Goal: Transaction & Acquisition: Purchase product/service

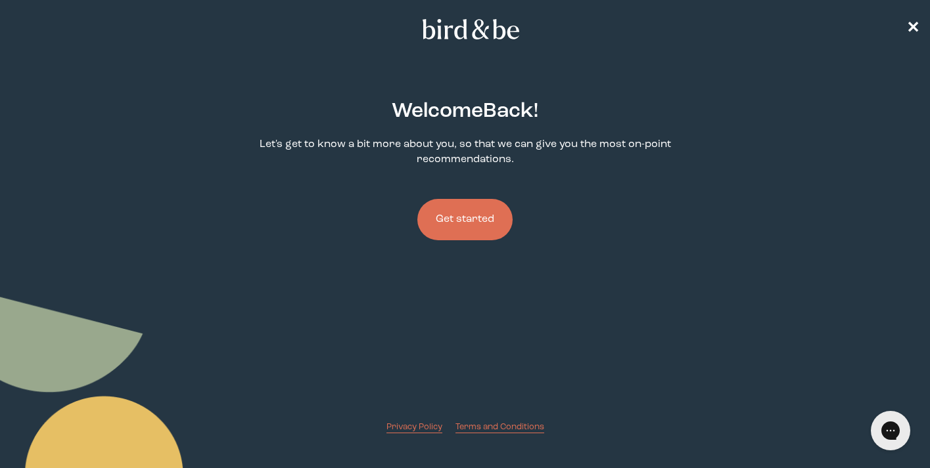
click at [483, 213] on button "Get started" at bounding box center [464, 219] width 95 height 41
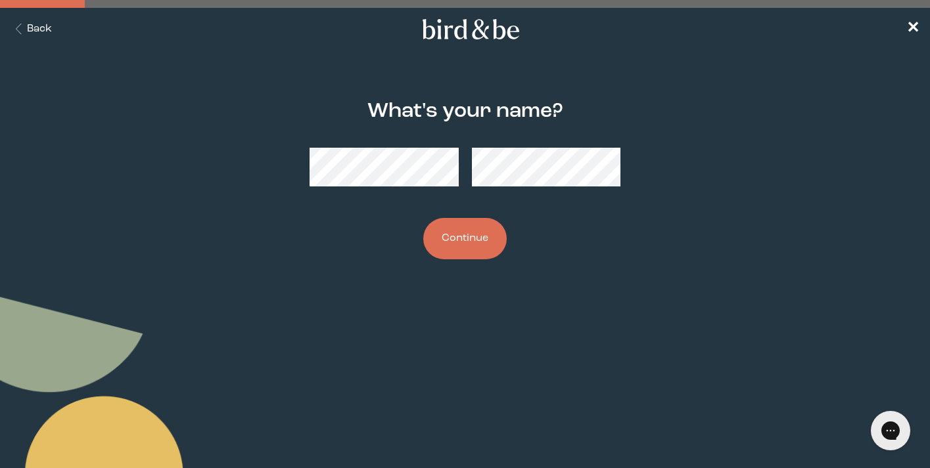
click at [451, 250] on button "Continue" at bounding box center [464, 238] width 83 height 41
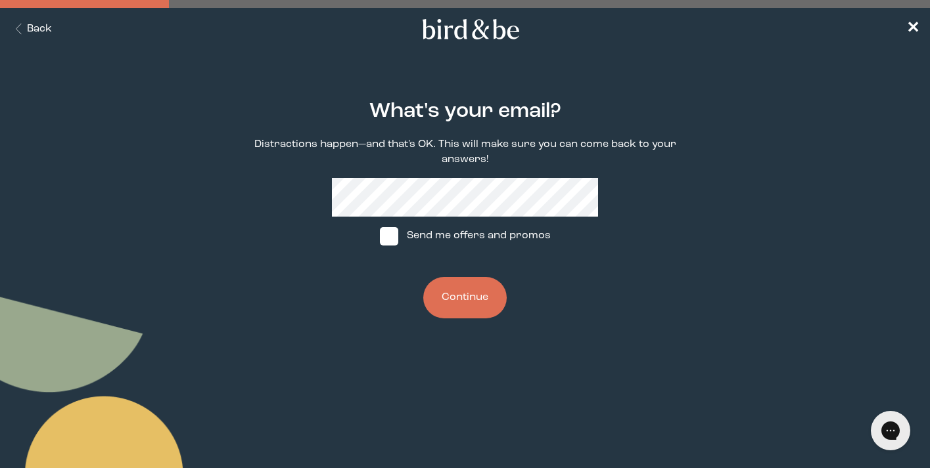
click at [479, 288] on button "Continue" at bounding box center [464, 297] width 83 height 41
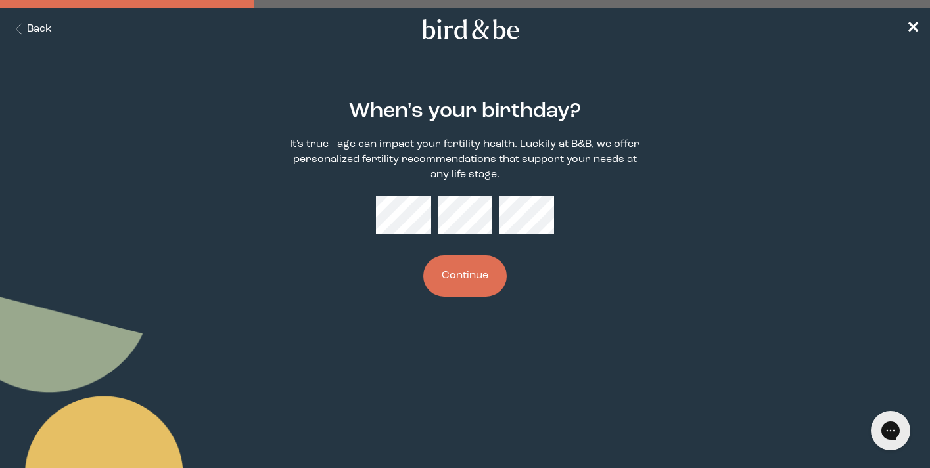
click at [458, 272] on button "Continue" at bounding box center [464, 276] width 83 height 41
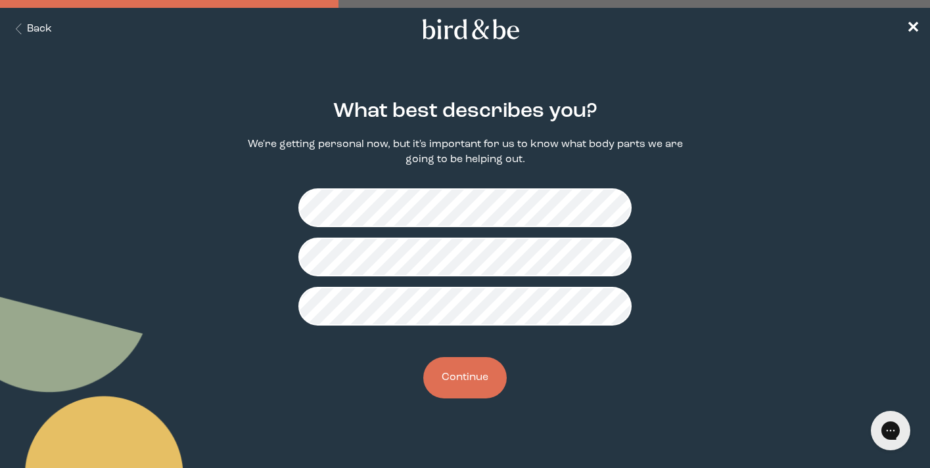
click at [466, 376] on button "Continue" at bounding box center [464, 377] width 83 height 41
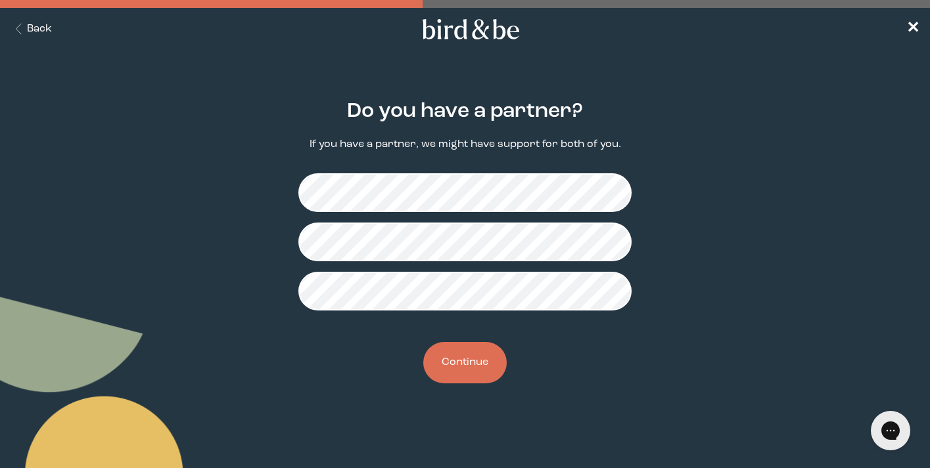
click at [481, 358] on button "Continue" at bounding box center [464, 362] width 83 height 41
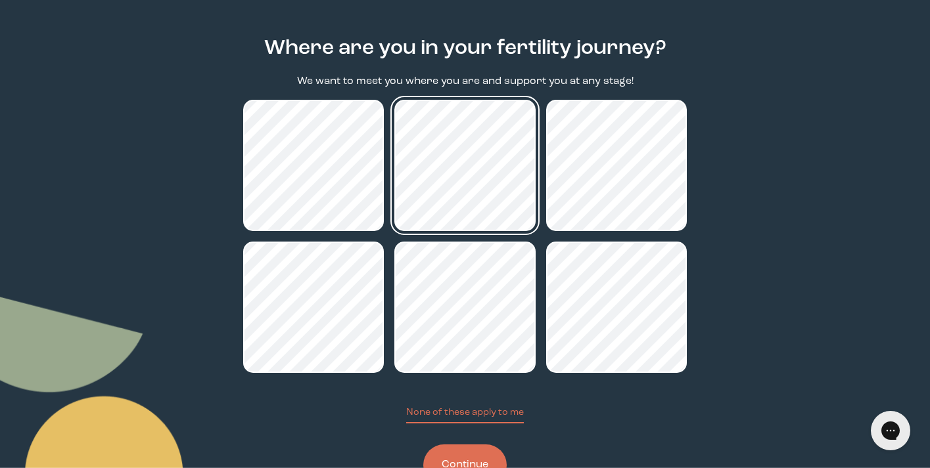
scroll to position [95, 0]
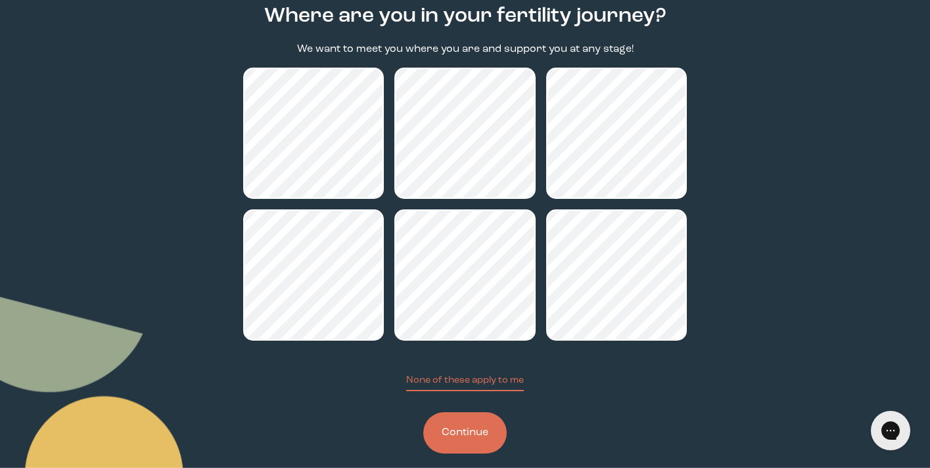
click at [443, 445] on button "Continue" at bounding box center [464, 433] width 83 height 41
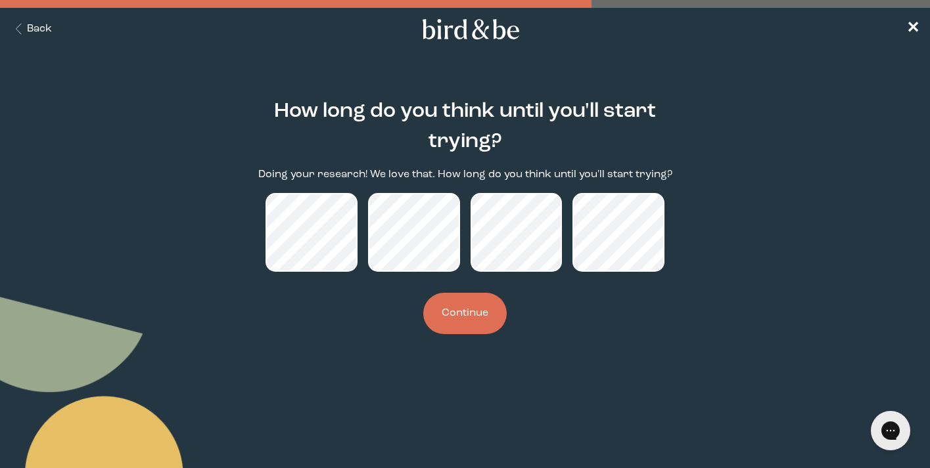
click at [436, 304] on button "Continue" at bounding box center [464, 313] width 83 height 41
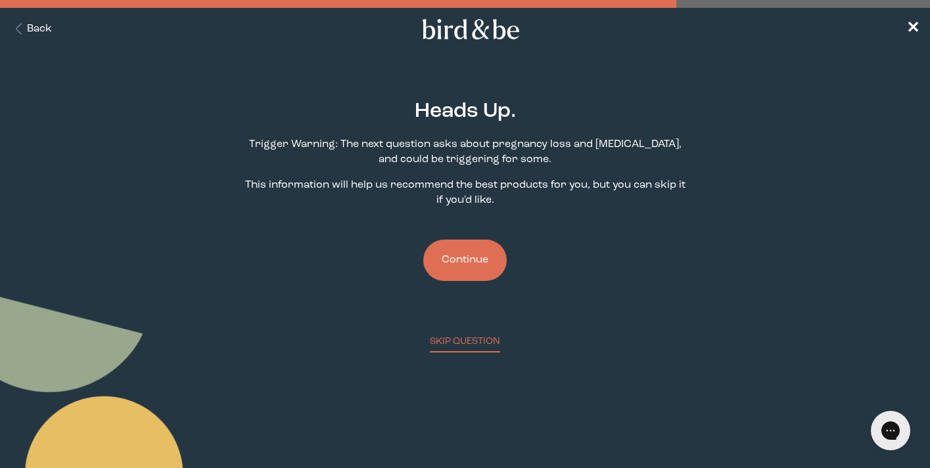
click at [477, 265] on button "Continue" at bounding box center [464, 260] width 83 height 41
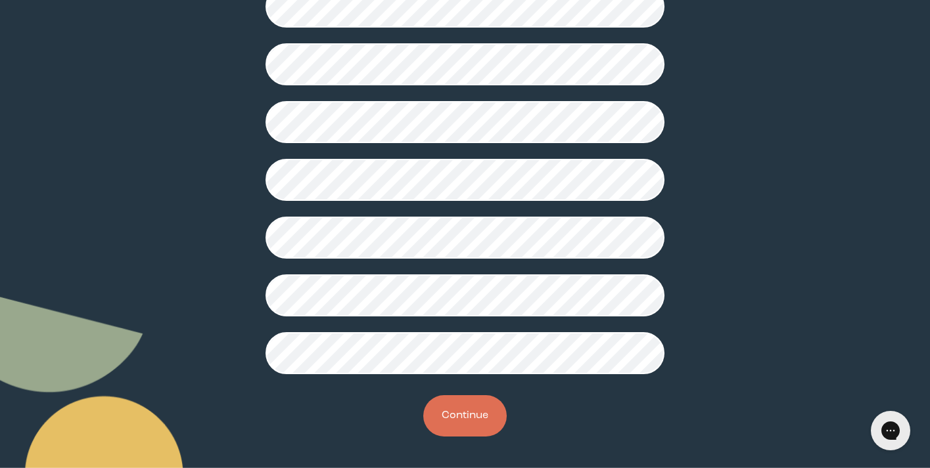
scroll to position [353, 0]
click at [456, 403] on button "Continue" at bounding box center [464, 416] width 83 height 41
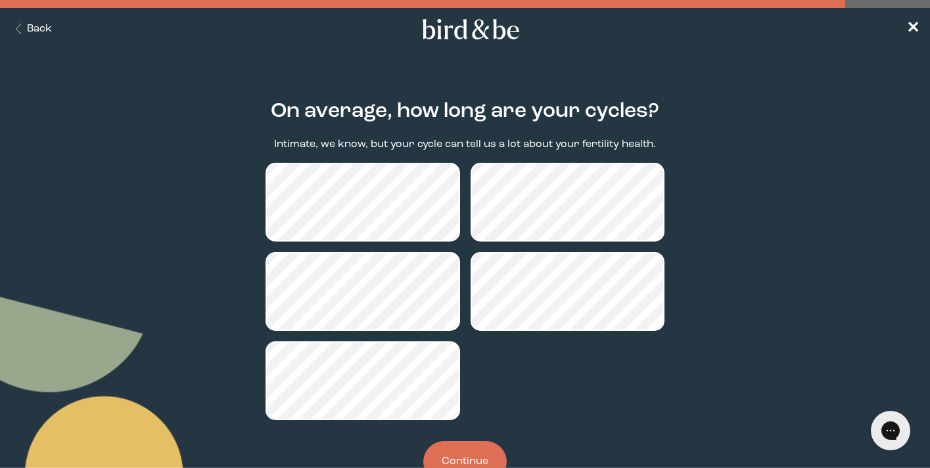
click at [447, 451] on button "Continue" at bounding box center [464, 462] width 83 height 41
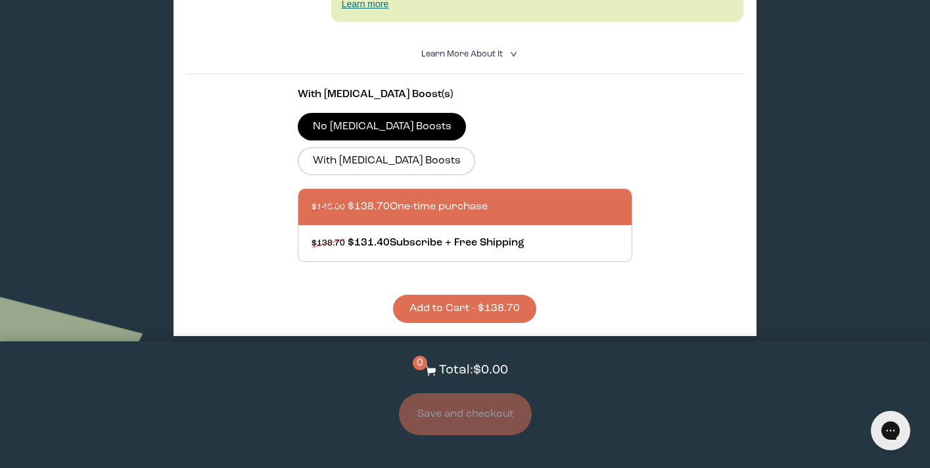
scroll to position [462, 0]
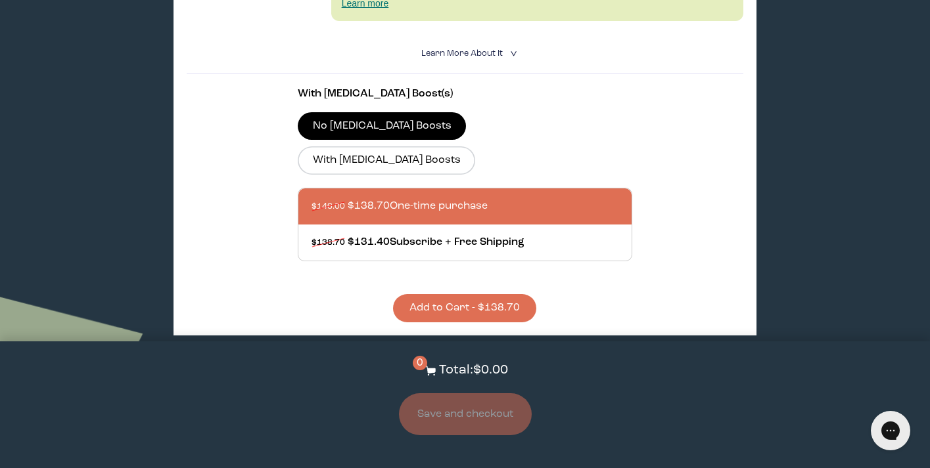
click at [452, 294] on button "Add to Cart - $138.70" at bounding box center [464, 308] width 143 height 28
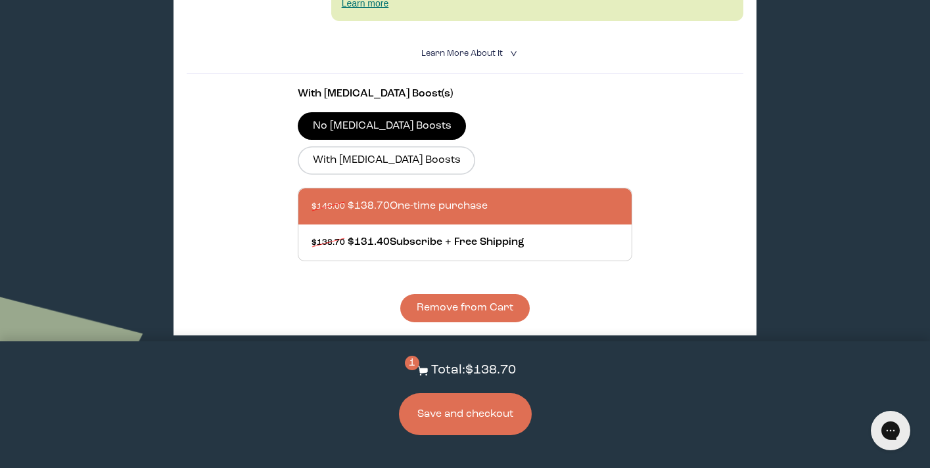
click at [484, 415] on button "Save and checkout" at bounding box center [465, 415] width 133 height 42
